Goal: Task Accomplishment & Management: Manage account settings

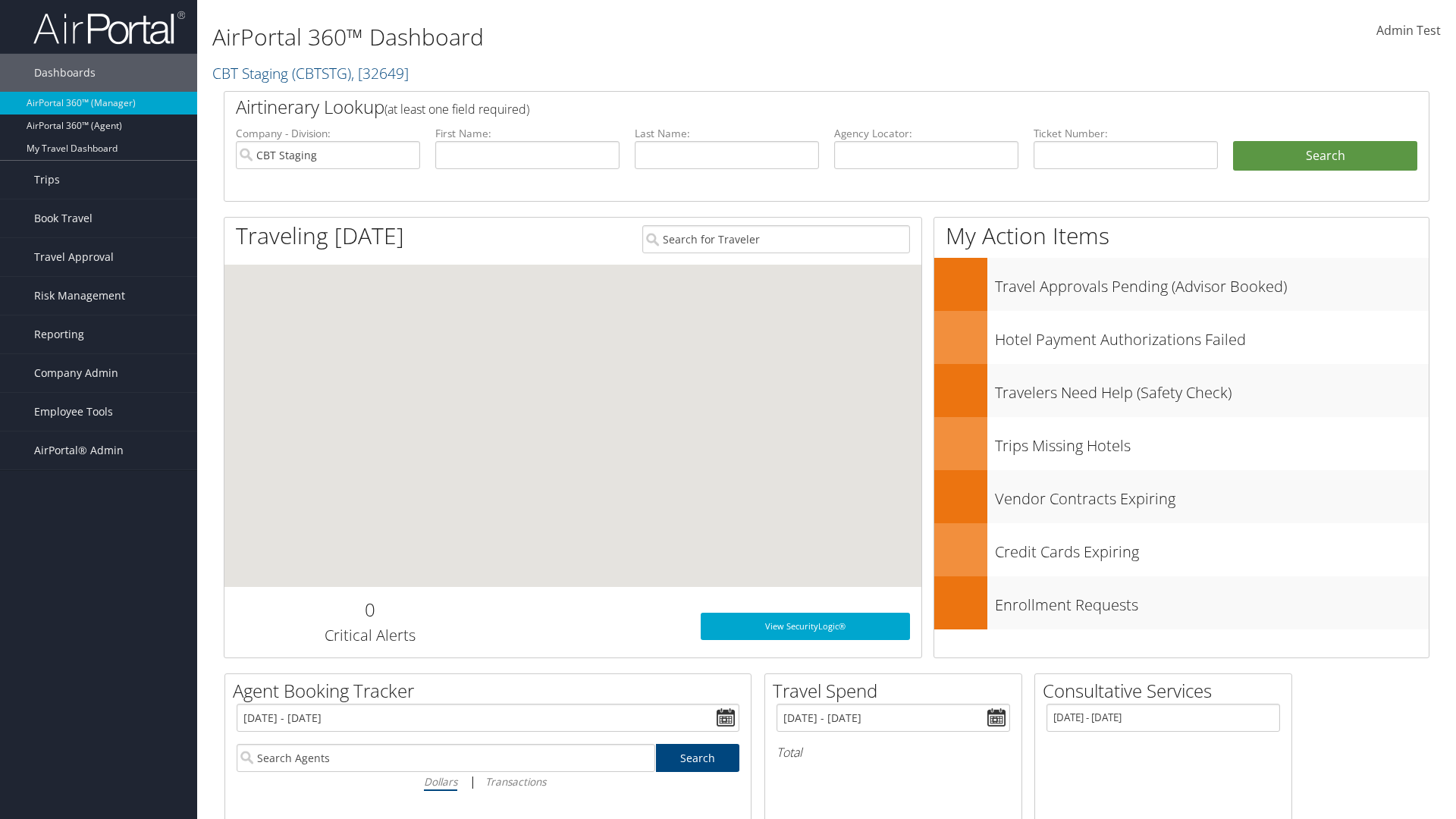
click at [98, 373] on span "Company Admin" at bounding box center [76, 373] width 84 height 38
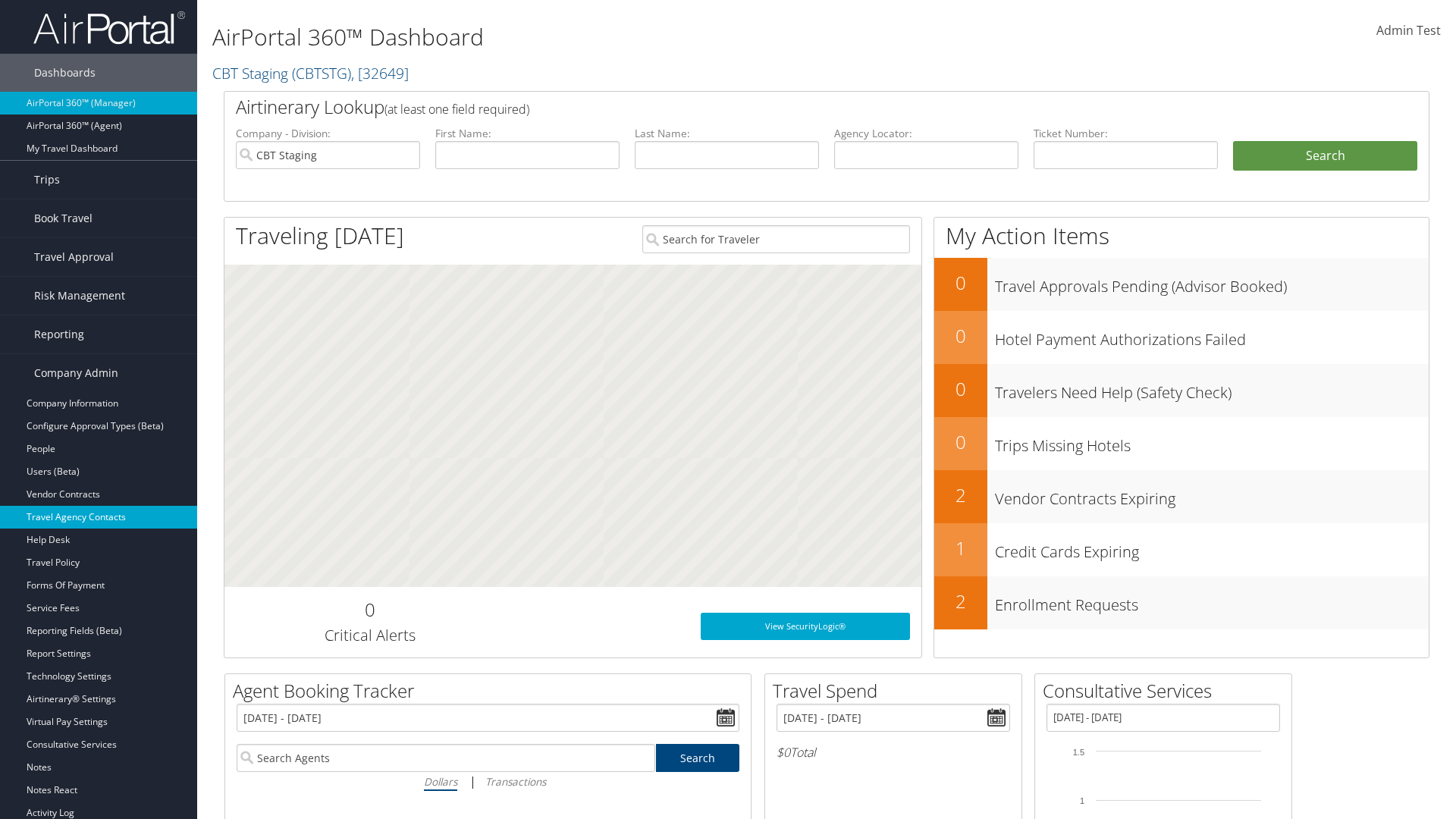
click at [98, 518] on link "Travel Agency Contacts" at bounding box center [98, 518] width 197 height 23
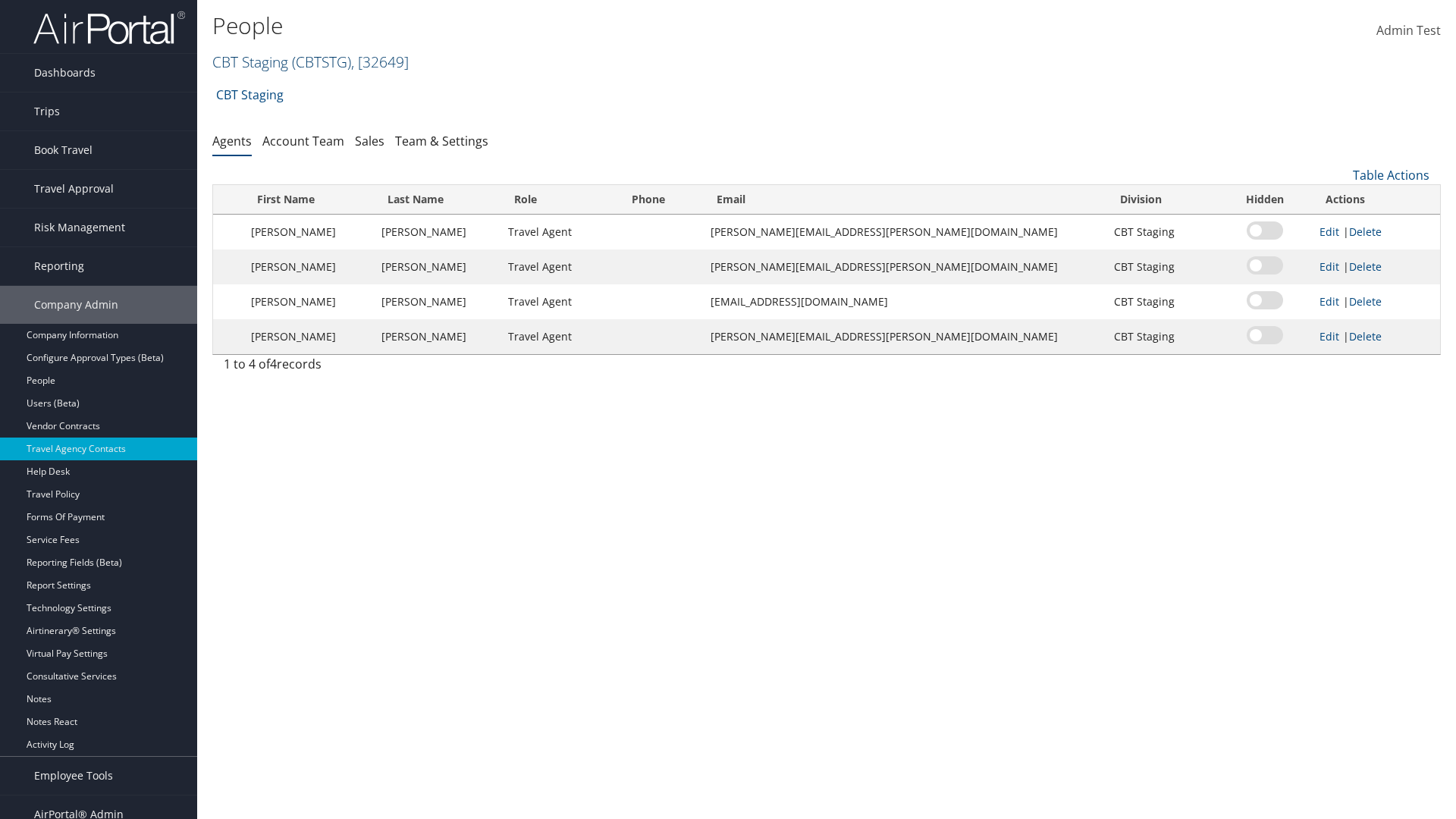
click at [251, 61] on link "CBT Staging ( CBTSTG ) , [ 32649 ]" at bounding box center [311, 61] width 196 height 20
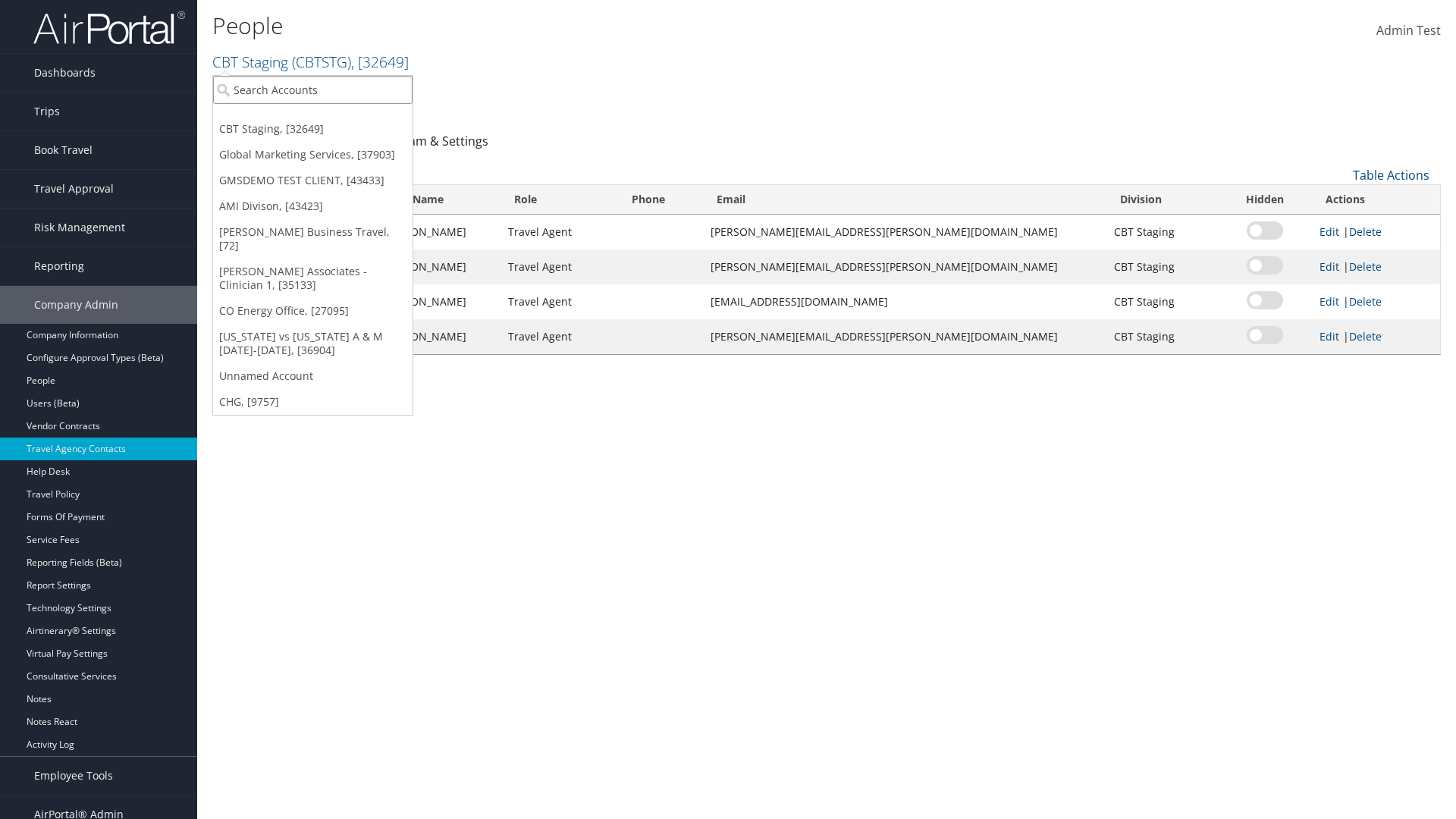
click at [313, 90] on input "search" at bounding box center [313, 90] width 199 height 28
type input "Global Marketing Services"
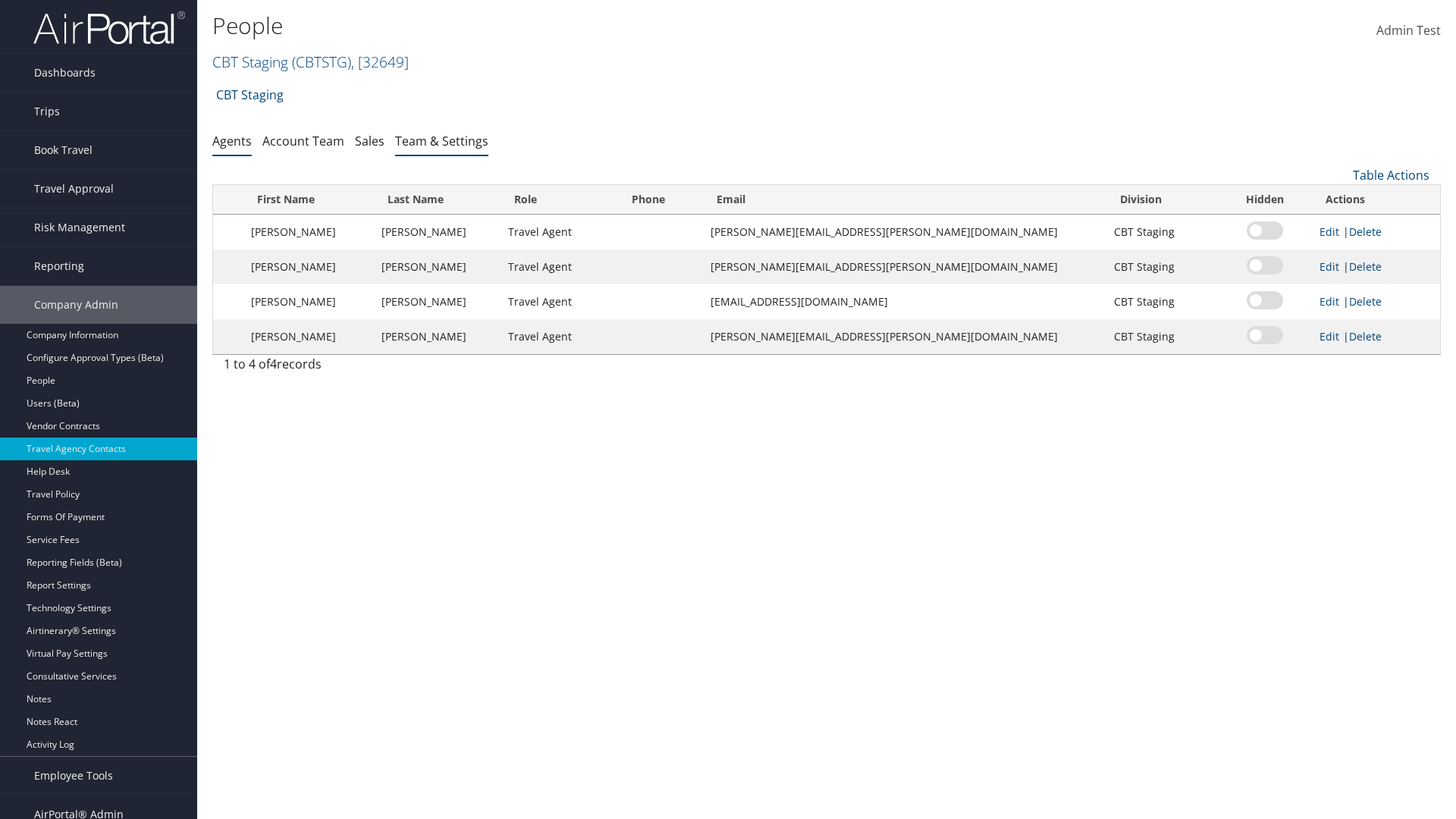
click at [441, 140] on link "Team & Settings" at bounding box center [441, 141] width 93 height 17
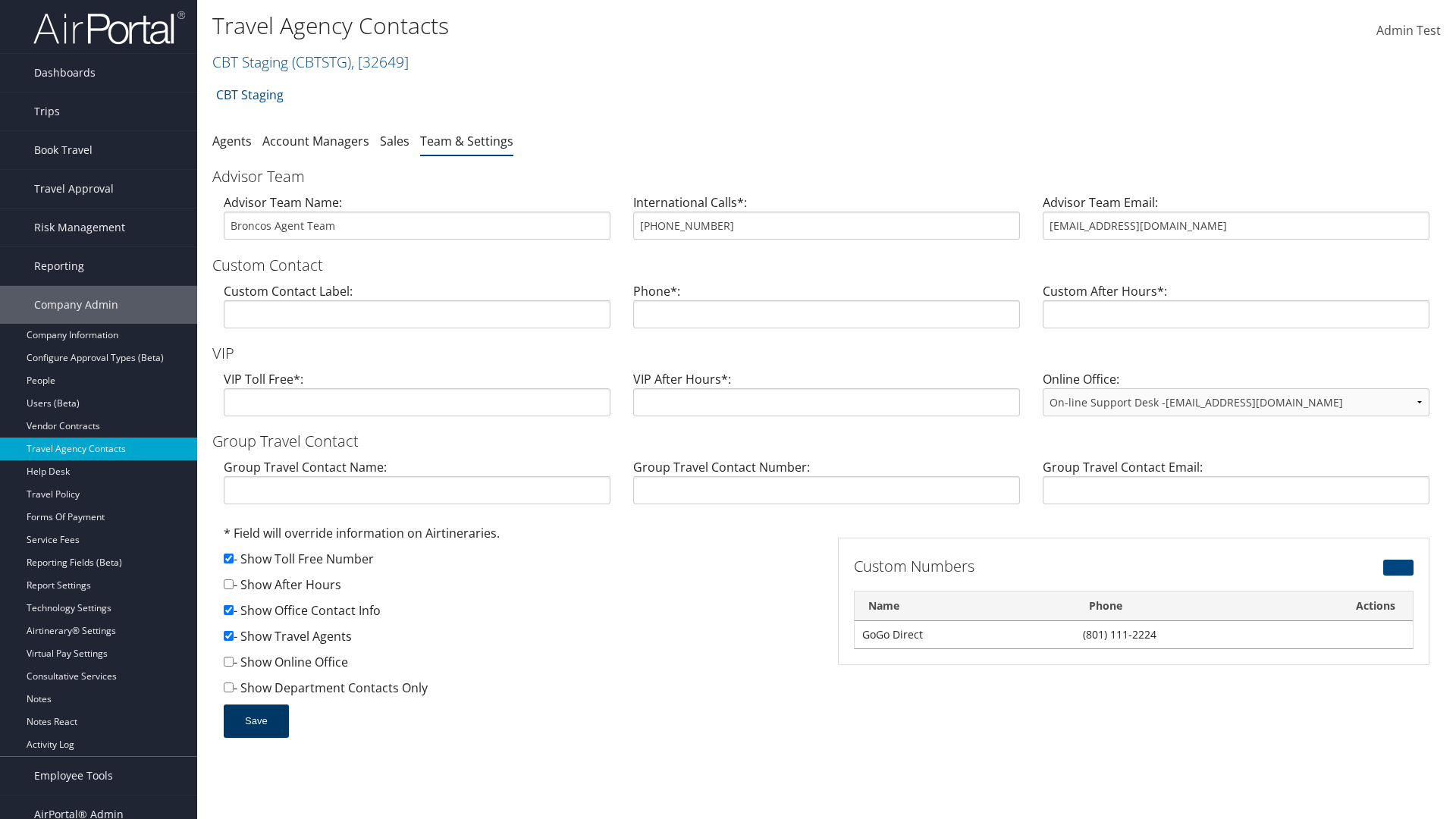
click at [256, 721] on button "Save" at bounding box center [256, 721] width 65 height 33
click at [228, 584] on input "checkbox" at bounding box center [229, 584] width 10 height 10
checkbox input "true"
click at [256, 721] on button "Save" at bounding box center [256, 721] width 65 height 33
